Goal: Find contact information: Find contact information

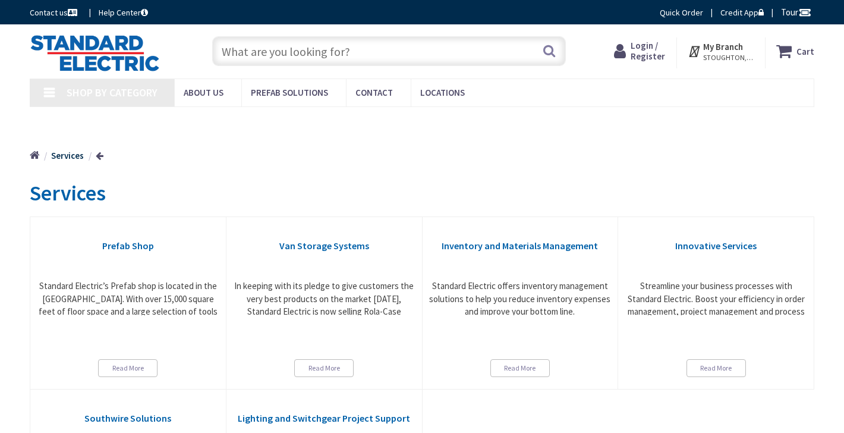
type input "[GEOGRAPHIC_DATA], [GEOGRAPHIC_DATA]"
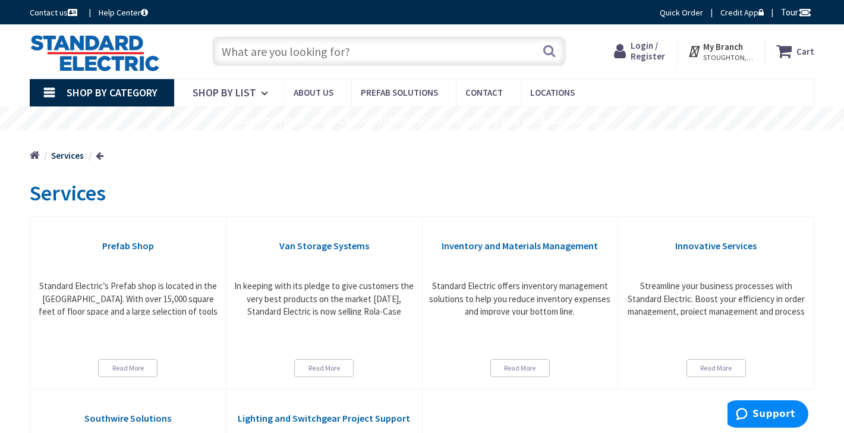
click at [450, 185] on h1 "Services" at bounding box center [422, 193] width 785 height 24
click at [496, 99] on link "Contact" at bounding box center [488, 92] width 65 height 27
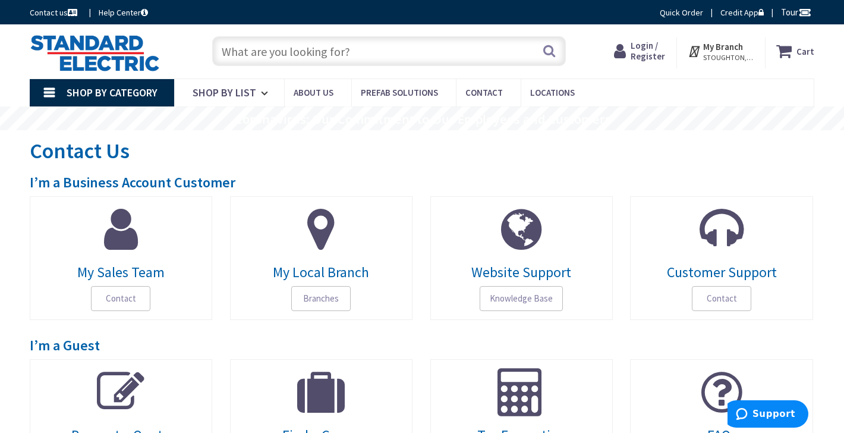
click at [122, 265] on span "My Sales Team" at bounding box center [121, 272] width 165 height 15
